Goal: Find specific page/section

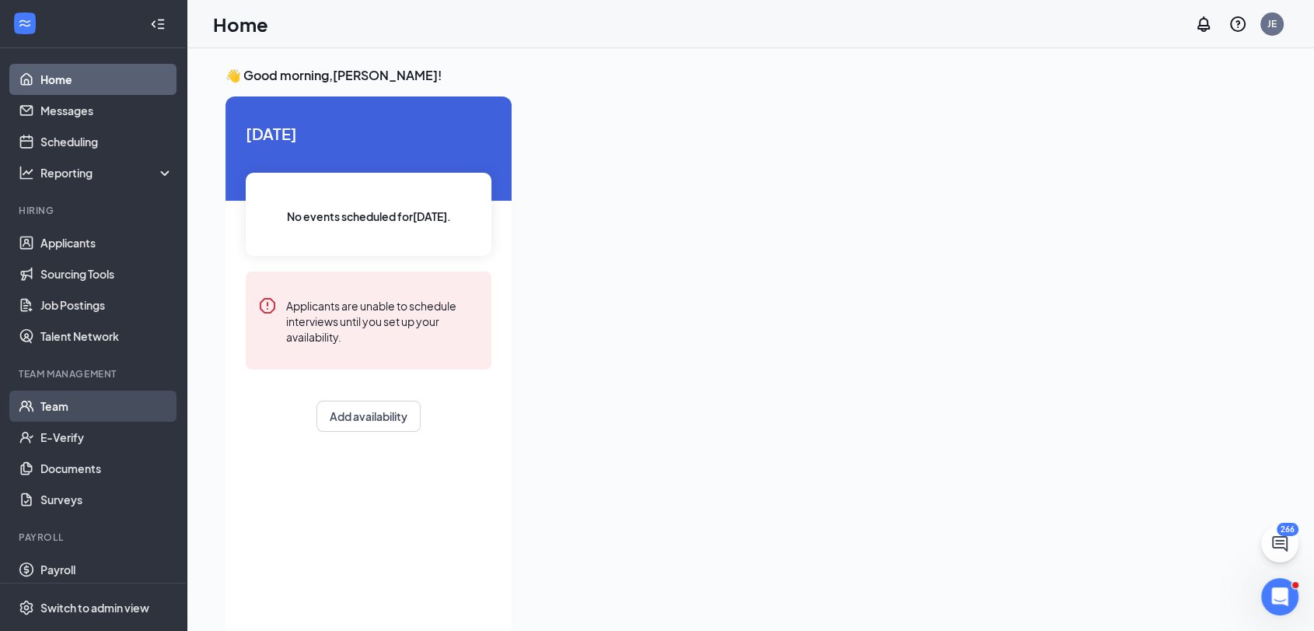
click at [67, 407] on link "Team" at bounding box center [106, 405] width 133 height 31
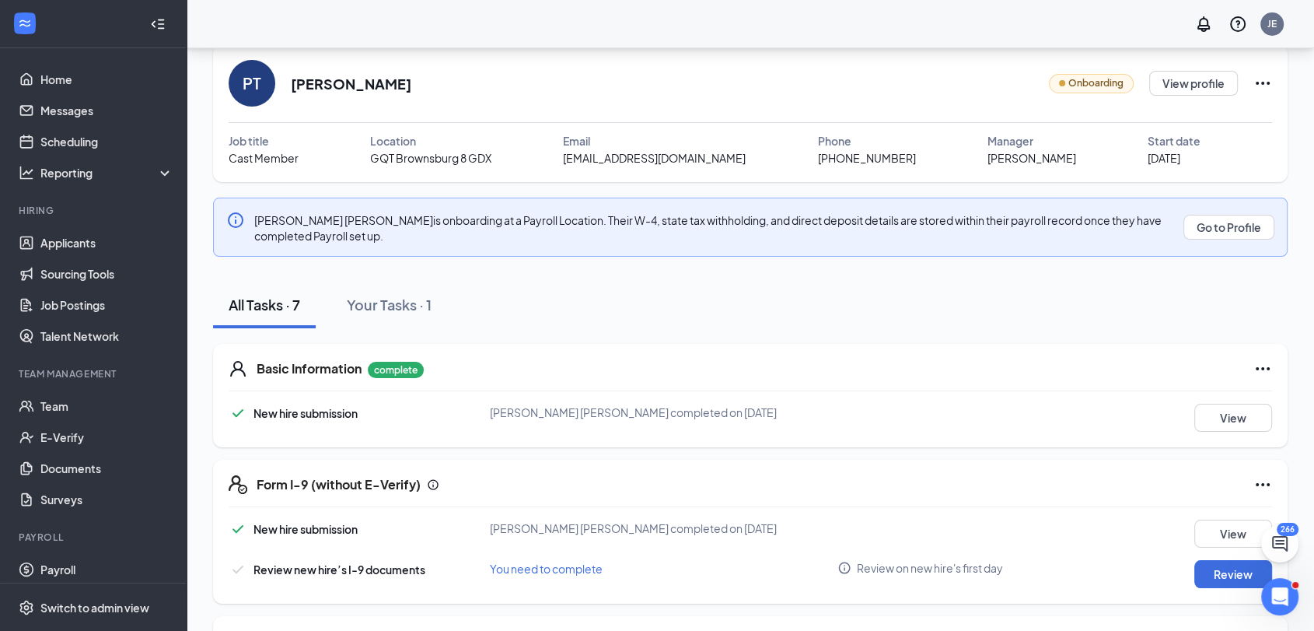
scroll to position [194, 0]
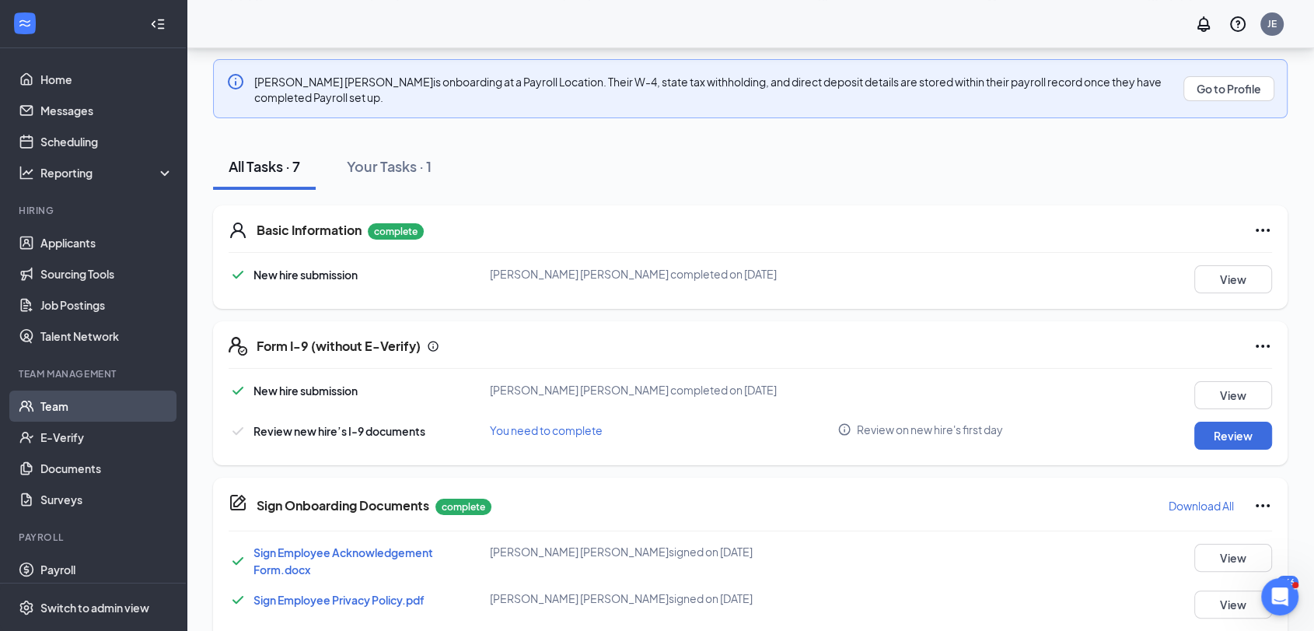
click at [74, 405] on link "Team" at bounding box center [106, 405] width 133 height 31
